Goal: Information Seeking & Learning: Learn about a topic

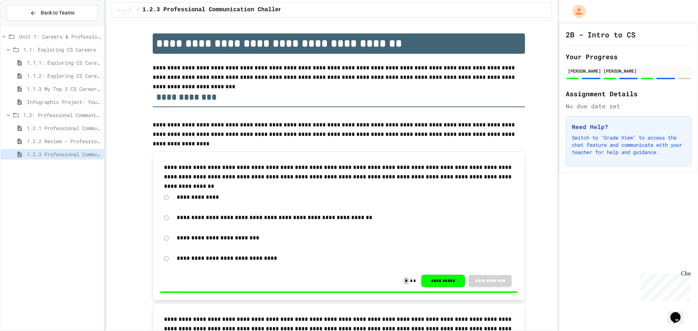
click at [74, 127] on span "1.2.1 Professional Communication" at bounding box center [64, 128] width 74 height 8
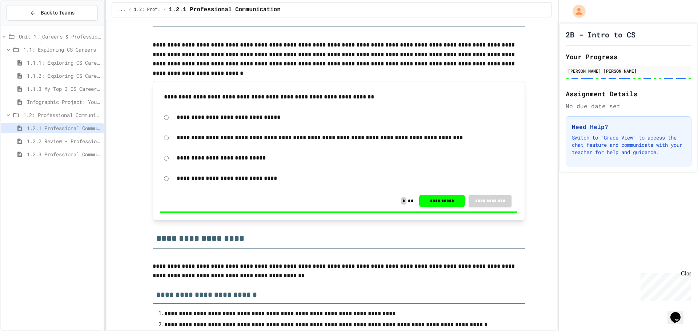
scroll to position [182, 0]
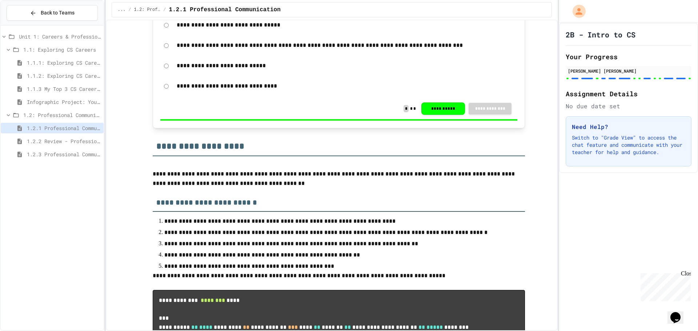
click at [65, 134] on div "1.2.1 Professional Communication" at bounding box center [52, 129] width 103 height 13
click at [65, 138] on span "1.2.2 Review - Professional Communication" at bounding box center [64, 141] width 74 height 8
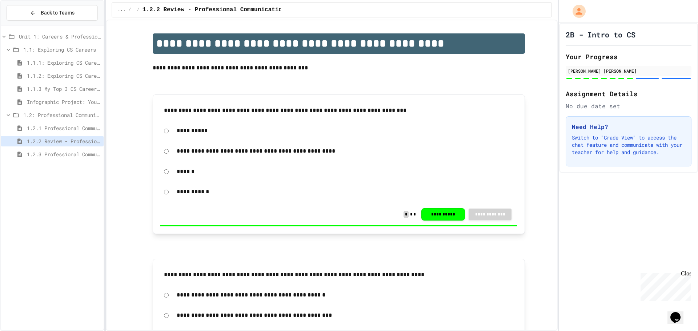
click at [60, 129] on span "1.2.1 Professional Communication" at bounding box center [64, 128] width 74 height 8
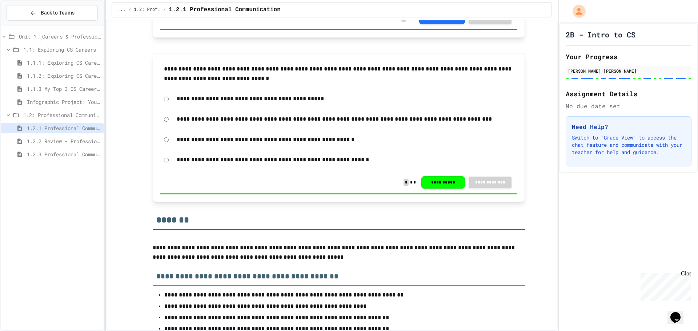
scroll to position [3926, 0]
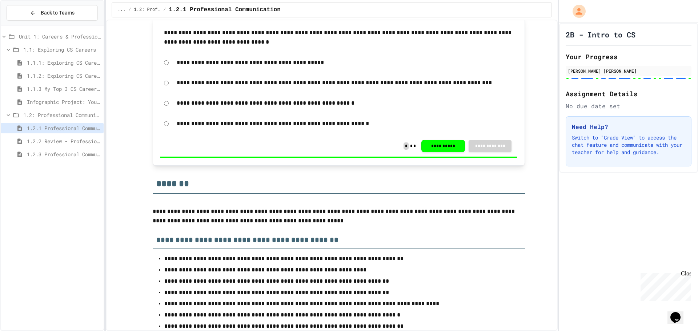
click at [44, 157] on span "1.2.3 Professional Communication Challenge" at bounding box center [64, 155] width 74 height 8
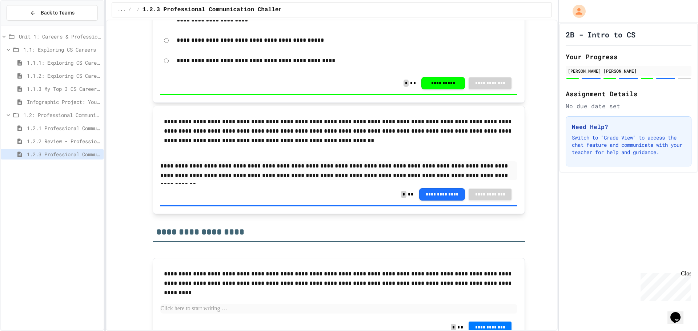
scroll to position [819, 0]
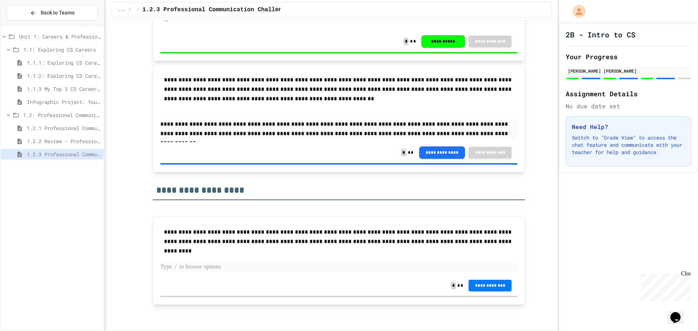
click at [301, 269] on p at bounding box center [338, 266] width 357 height 9
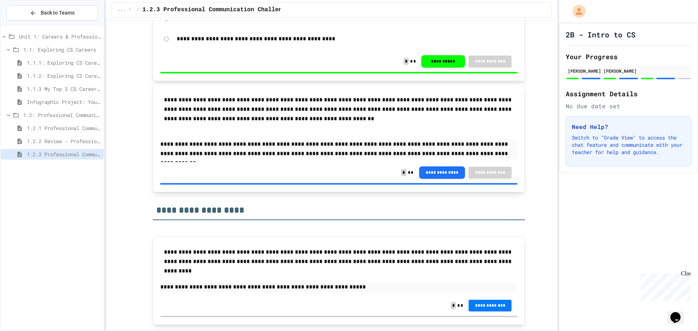
scroll to position [783, 0]
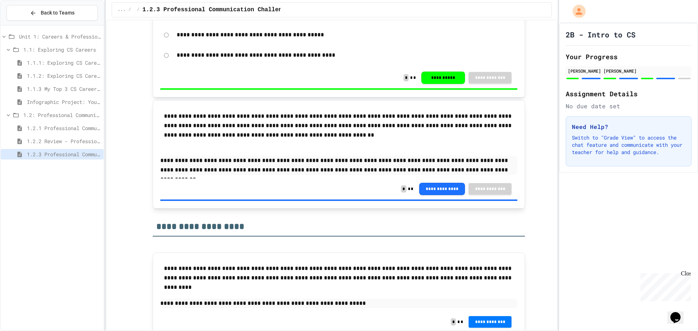
click at [359, 303] on p "**********" at bounding box center [338, 303] width 357 height 9
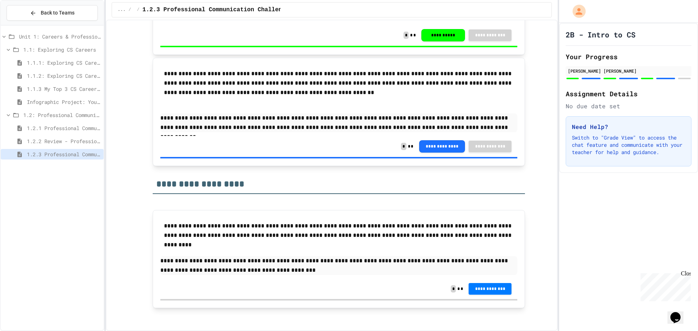
scroll to position [829, 0]
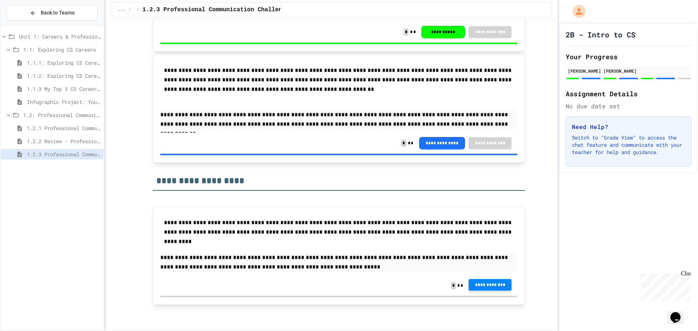
click at [470, 285] on button "**********" at bounding box center [490, 285] width 43 height 12
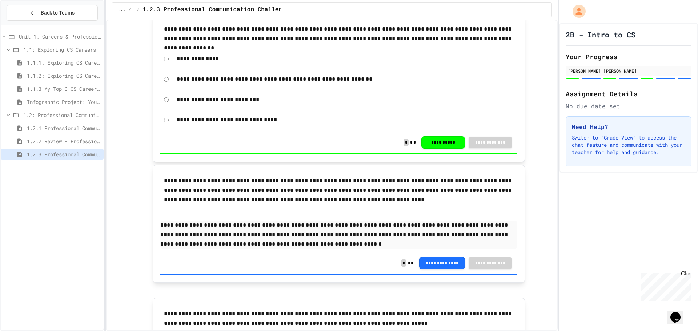
scroll to position [0, 0]
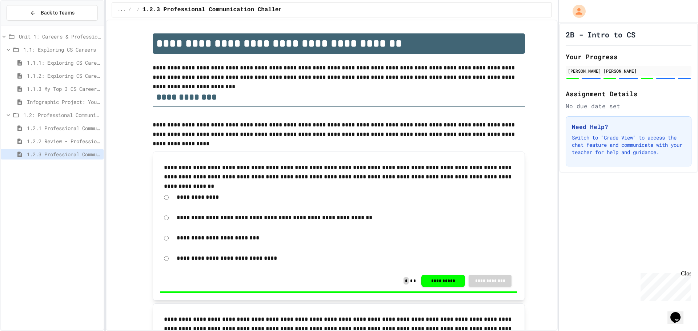
click at [31, 141] on span "1.2.2 Review - Professional Communication" at bounding box center [64, 141] width 74 height 8
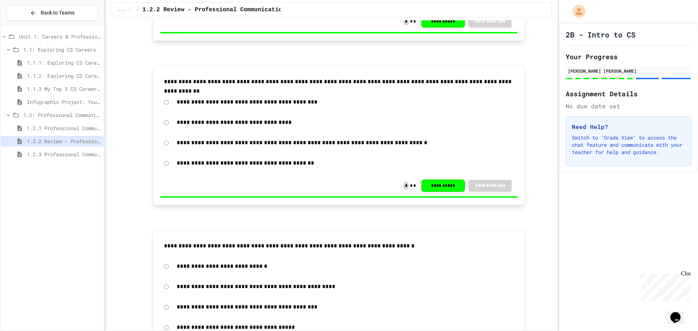
drag, startPoint x: 381, startPoint y: 253, endPoint x: 383, endPoint y: 289, distance: 36.0
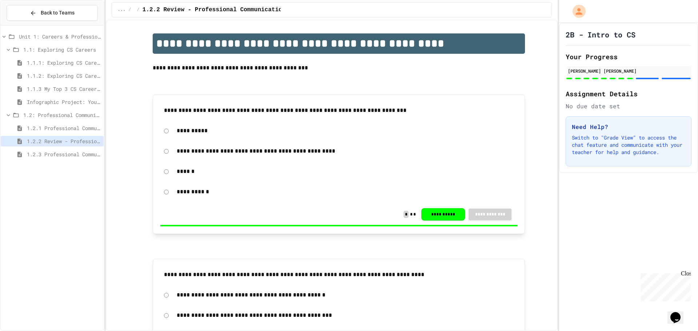
click at [85, 154] on span "1.2.3 Professional Communication Challenge" at bounding box center [64, 155] width 74 height 8
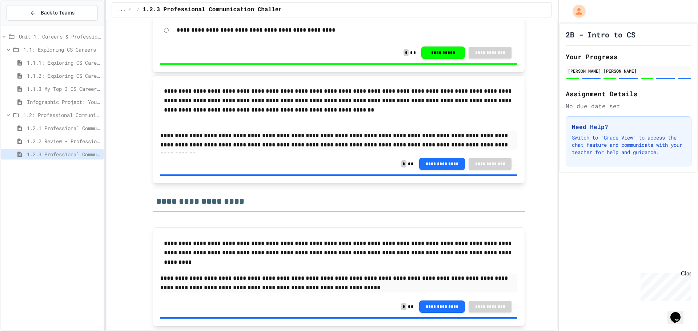
scroll to position [829, 0]
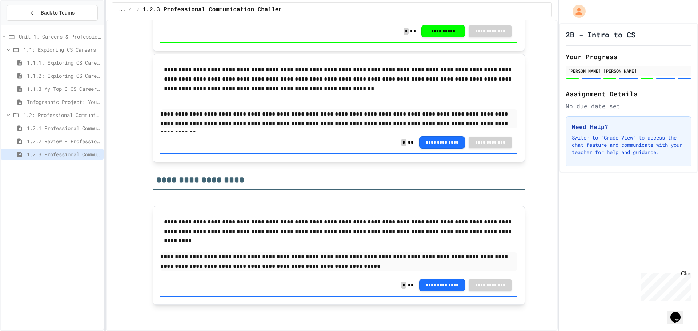
click at [43, 124] on div "1.2.1 Professional Communication" at bounding box center [52, 128] width 103 height 11
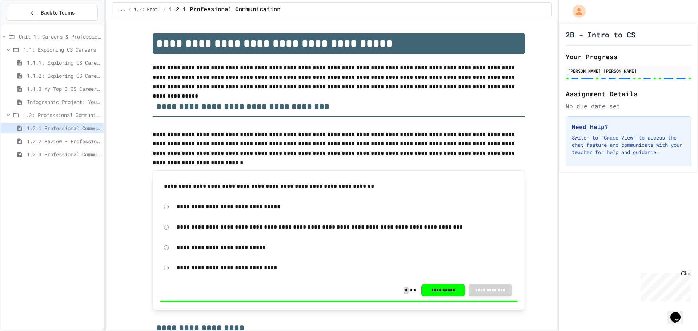
click at [70, 116] on span "1.2: Professional Communication" at bounding box center [61, 115] width 77 height 8
click at [32, 50] on span "1.1: Exploring CS Careers" at bounding box center [61, 50] width 77 height 8
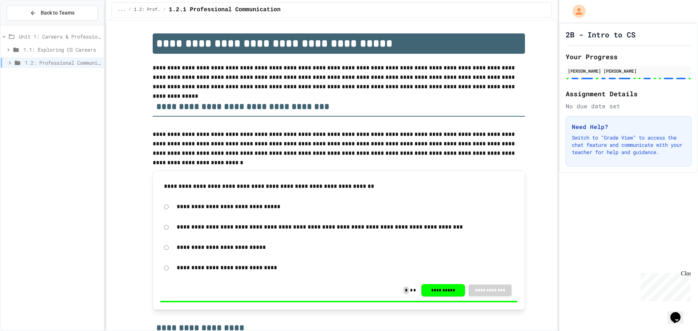
click at [32, 48] on span "1.1: Exploring CS Careers" at bounding box center [61, 50] width 77 height 8
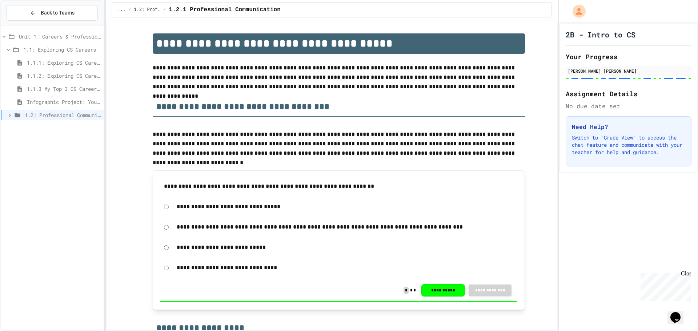
click at [43, 117] on span "1.2: Professional Communication" at bounding box center [63, 115] width 76 height 8
click at [43, 48] on span "1.1: Exploring CS Careers" at bounding box center [61, 50] width 77 height 8
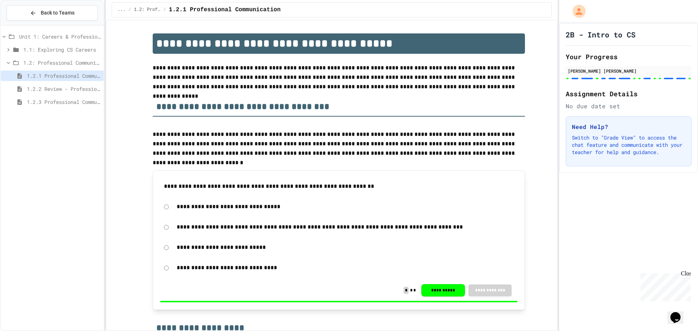
click at [43, 48] on span "1.1: Exploring CS Careers" at bounding box center [61, 50] width 77 height 8
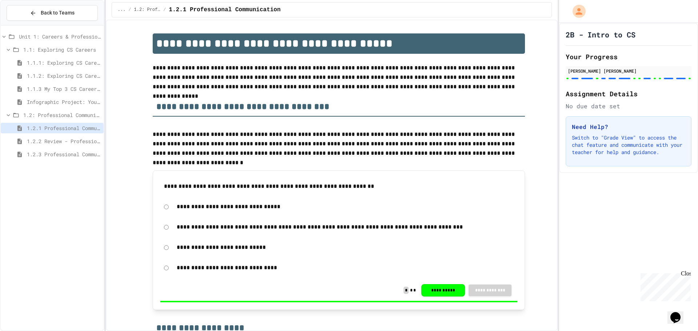
click at [43, 60] on span "1.1.1: Exploring CS Careers" at bounding box center [64, 63] width 74 height 8
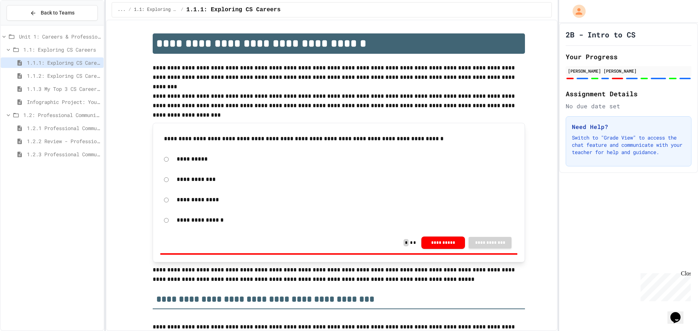
click at [448, 235] on div "**********" at bounding box center [338, 242] width 357 height 21
click at [443, 240] on button "**********" at bounding box center [443, 242] width 44 height 12
click at [164, 177] on div "**********" at bounding box center [338, 179] width 357 height 17
drag, startPoint x: 486, startPoint y: 231, endPoint x: 480, endPoint y: 245, distance: 15.3
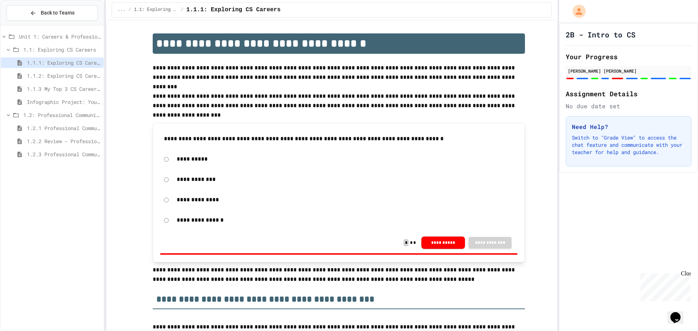
click at [484, 234] on div "**********" at bounding box center [338, 193] width 357 height 124
click at [478, 250] on div "**********" at bounding box center [338, 242] width 357 height 21
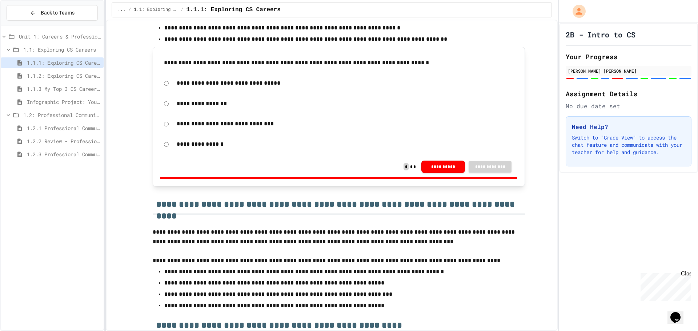
scroll to position [1054, 0]
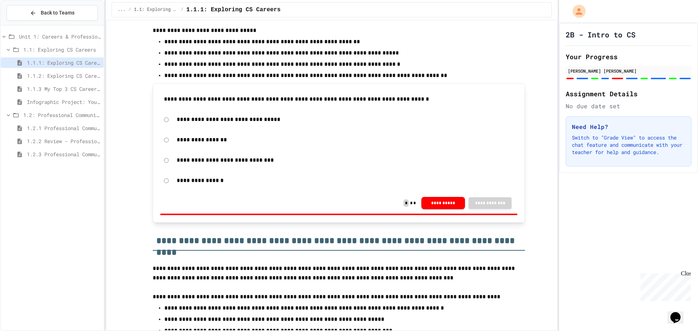
click at [53, 74] on span "1.1.2: Exploring CS Careers - Review" at bounding box center [64, 76] width 74 height 8
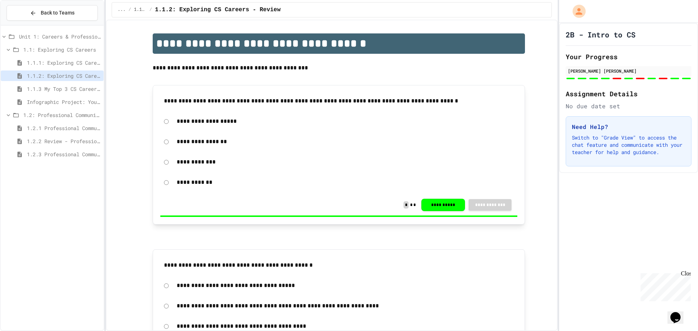
click at [75, 91] on span "1.1.3 My Top 3 CS Careers!" at bounding box center [64, 89] width 74 height 8
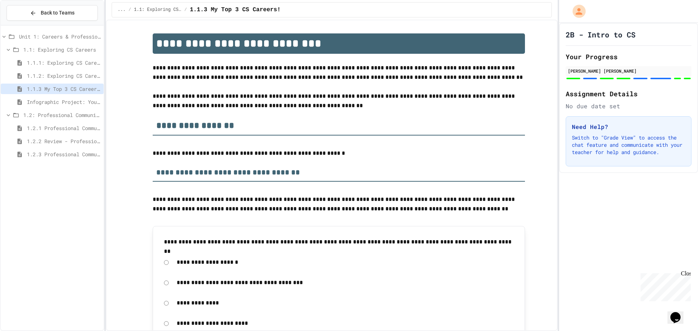
click at [40, 128] on span "1.2.1 Professional Communication" at bounding box center [64, 128] width 74 height 8
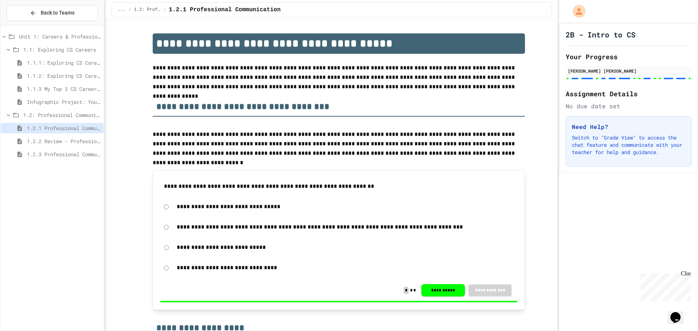
click at [43, 133] on div "1.2.1 Professional Communication" at bounding box center [52, 128] width 103 height 11
click at [44, 140] on span "1.2.2 Review - Professional Communication" at bounding box center [64, 141] width 74 height 8
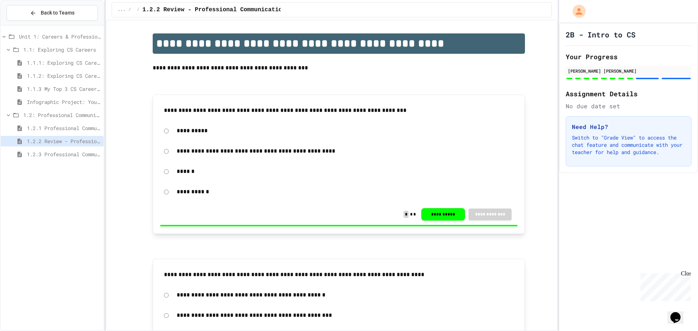
click at [47, 154] on span "1.2.3 Professional Communication Challenge" at bounding box center [64, 155] width 74 height 8
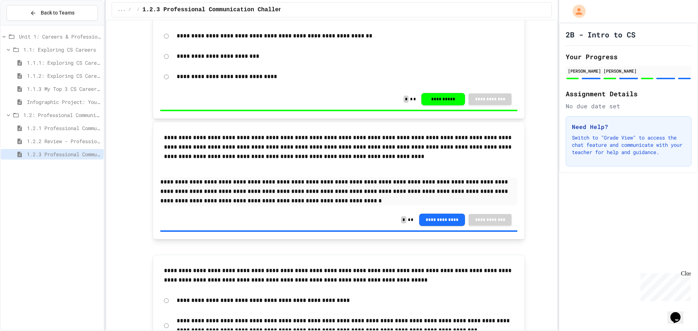
scroll to position [364, 0]
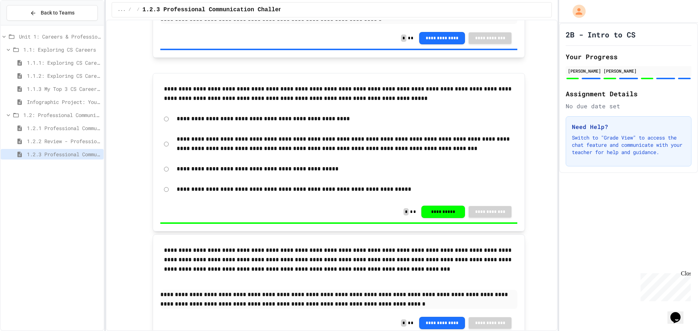
click at [54, 89] on span "1.1.3 My Top 3 CS Careers!" at bounding box center [64, 89] width 74 height 8
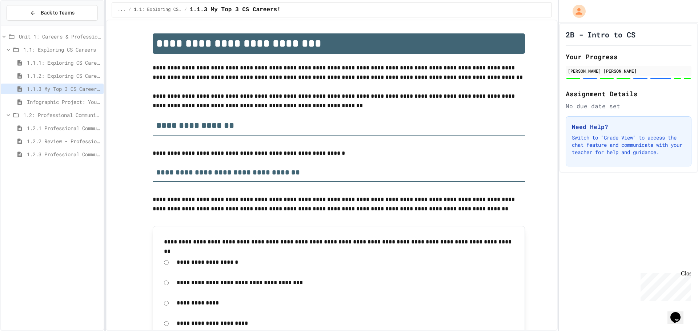
click at [57, 96] on div "1.1.3 My Top 3 CS Careers!" at bounding box center [52, 90] width 103 height 13
click at [59, 101] on span "Infographic Project: Your favorite CS" at bounding box center [64, 102] width 74 height 8
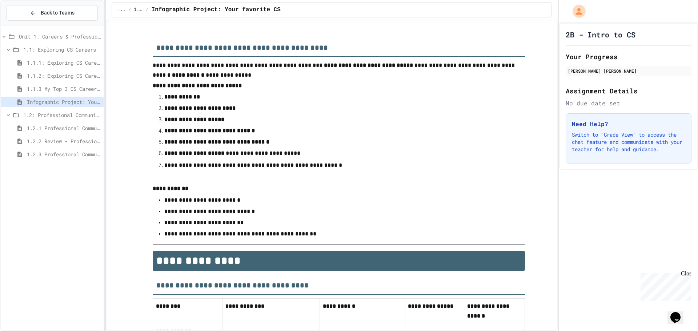
click at [69, 124] on span "1.2.1 Professional Communication" at bounding box center [64, 128] width 74 height 8
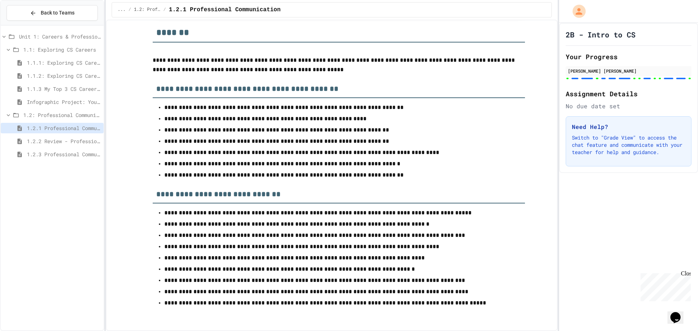
scroll to position [4187, 0]
click at [61, 155] on span "1.2.3 Professional Communication Challenge" at bounding box center [64, 155] width 74 height 8
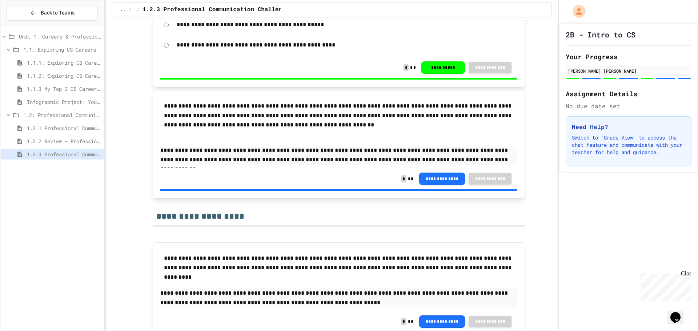
scroll to position [684, 0]
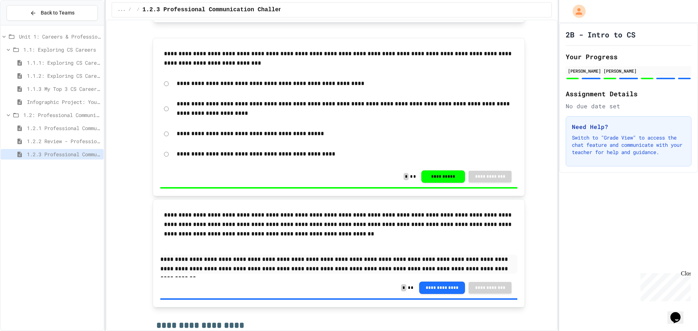
click at [76, 58] on div "1.1.1: Exploring CS Careers" at bounding box center [52, 62] width 103 height 11
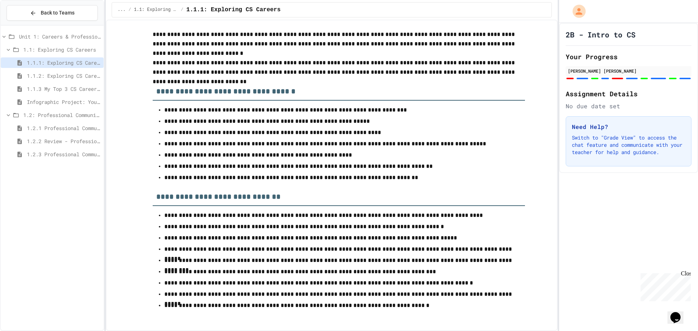
scroll to position [2601, 0]
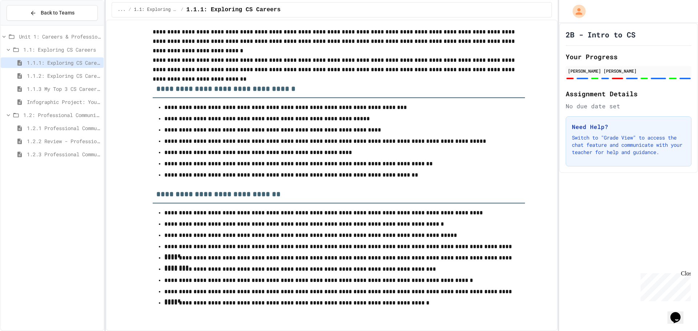
click at [38, 143] on span "1.2.2 Review - Professional Communication" at bounding box center [64, 141] width 74 height 8
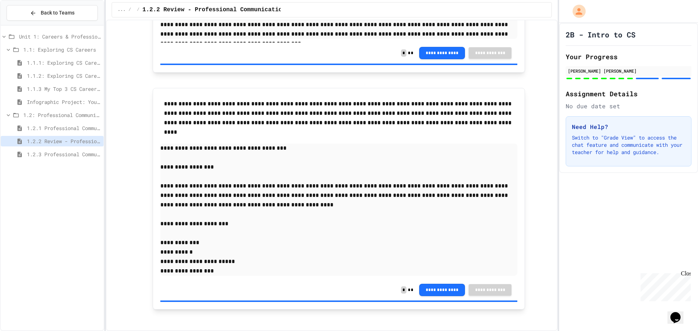
scroll to position [1468, 0]
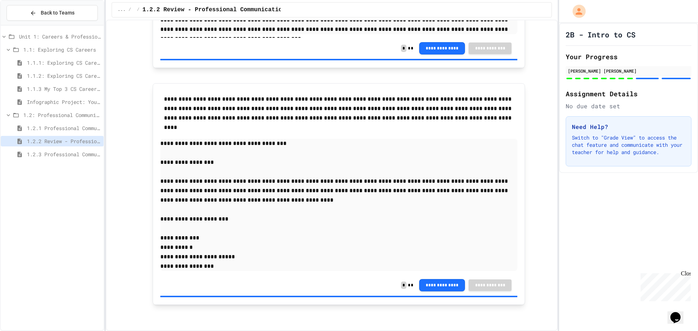
drag, startPoint x: 0, startPoint y: 127, endPoint x: 0, endPoint y: 184, distance: 57.4
drag, startPoint x: 0, startPoint y: 184, endPoint x: 80, endPoint y: 221, distance: 88.3
click at [80, 221] on div "Unit 1: Careers & Professionalism 1.1: Exploring CS Careers 1.1.1: Exploring CS…" at bounding box center [52, 177] width 103 height 299
click at [56, 155] on span "1.2.3 Professional Communication Challenge" at bounding box center [64, 155] width 74 height 8
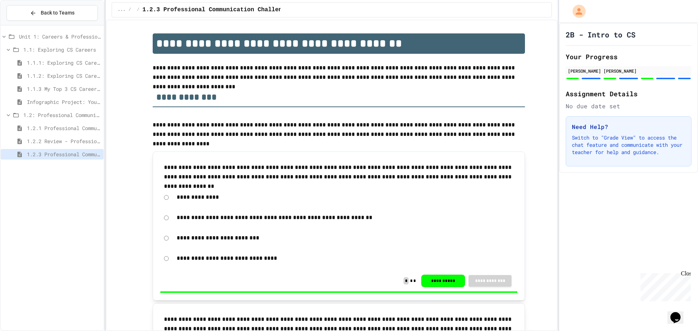
drag, startPoint x: 182, startPoint y: 205, endPoint x: 322, endPoint y: 119, distance: 164.4
click at [62, 129] on span "1.2.1 Professional Communication" at bounding box center [64, 128] width 74 height 8
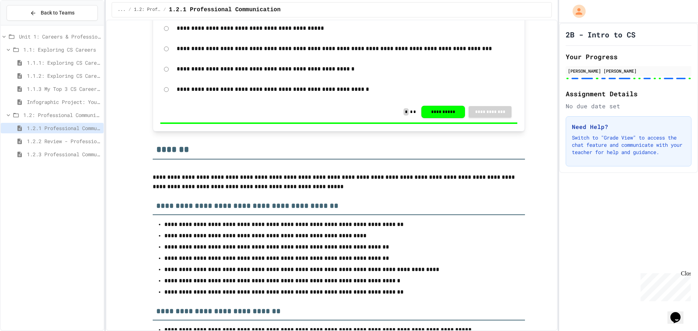
scroll to position [3963, 0]
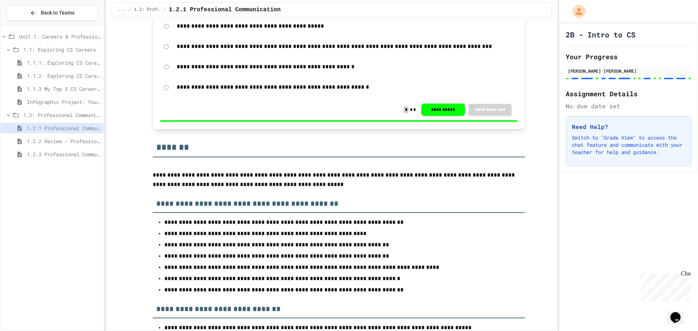
click at [189, 92] on p "**********" at bounding box center [345, 87] width 337 height 9
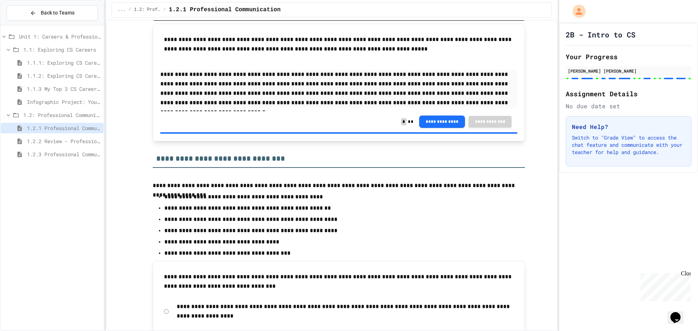
scroll to position [2769, 0]
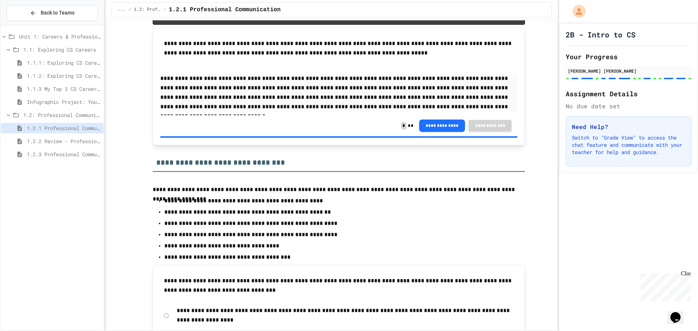
click at [61, 155] on span "1.2.3 Professional Communication Challenge" at bounding box center [64, 155] width 74 height 8
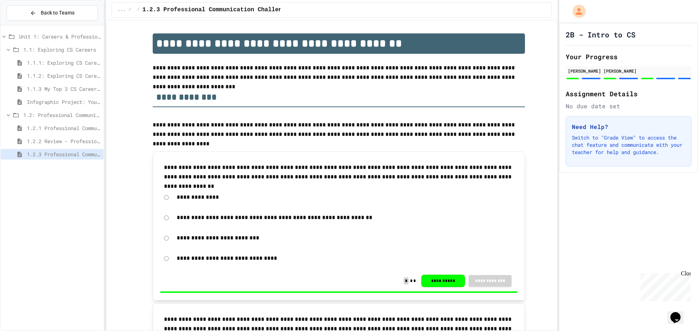
click at [78, 127] on span "1.2.1 Professional Communication" at bounding box center [64, 128] width 74 height 8
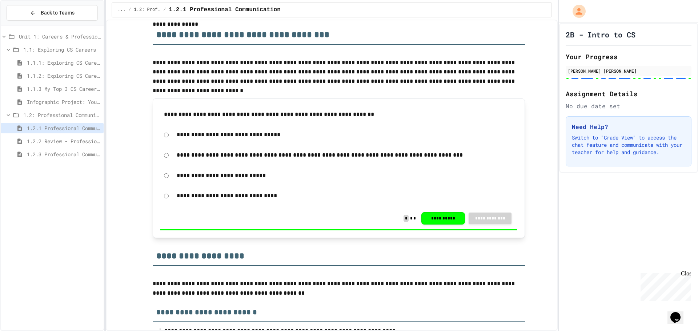
scroll to position [73, 0]
